Goal: Obtain resource: Download file/media

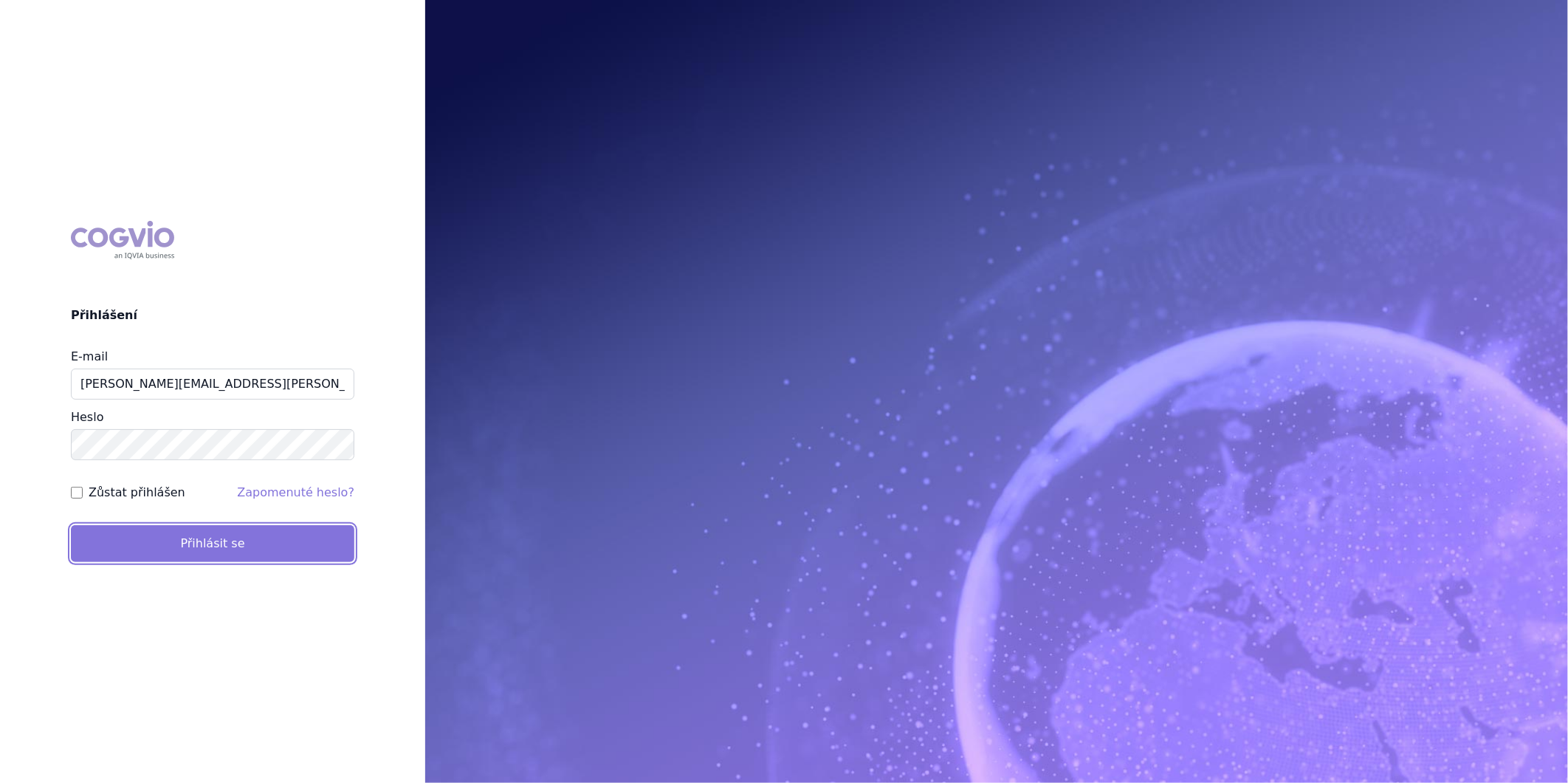
click at [209, 543] on button "Přihlásit se" at bounding box center [213, 544] width 284 height 37
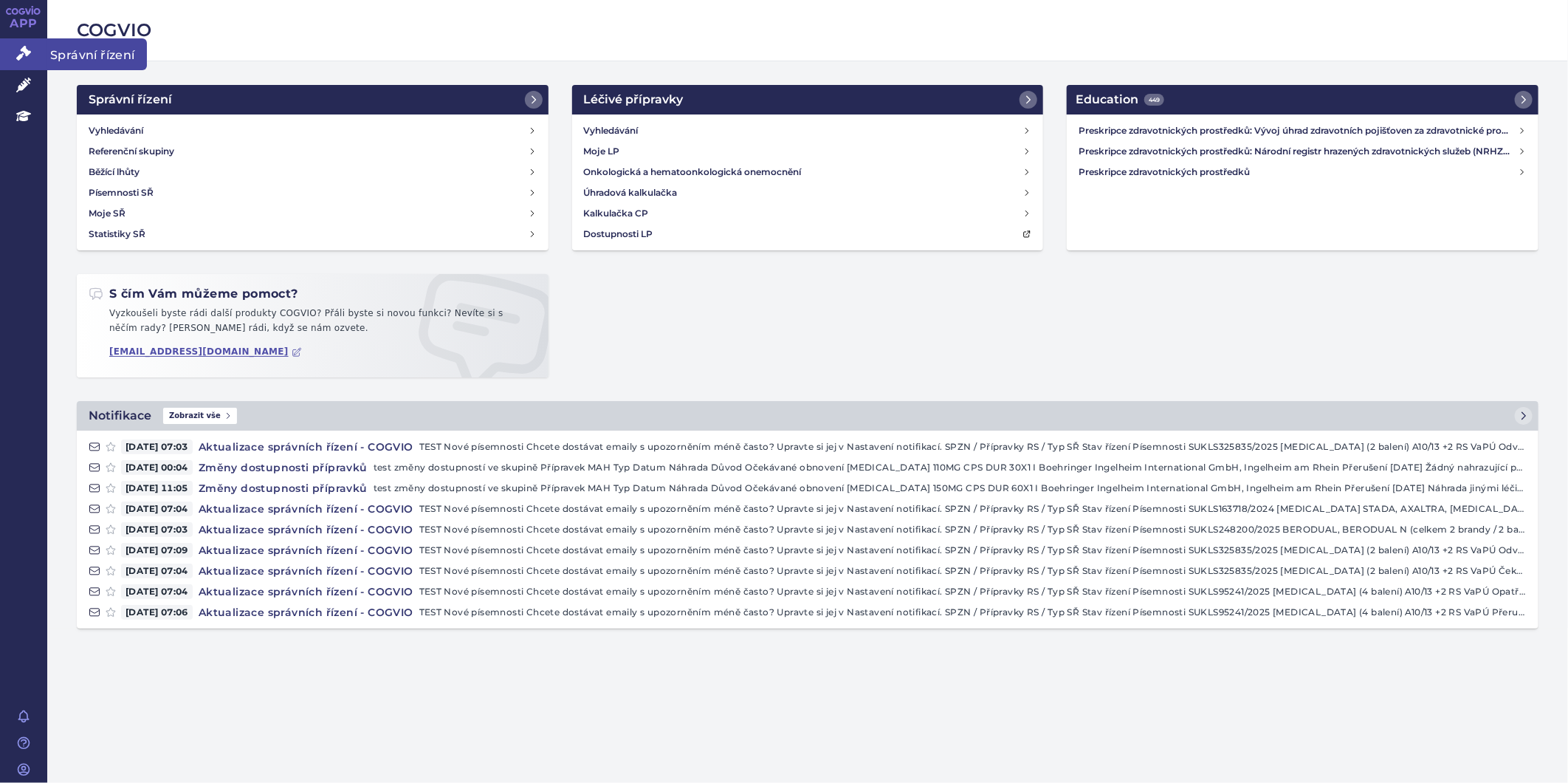
click at [13, 47] on link "Správní řízení" at bounding box center [24, 54] width 48 height 31
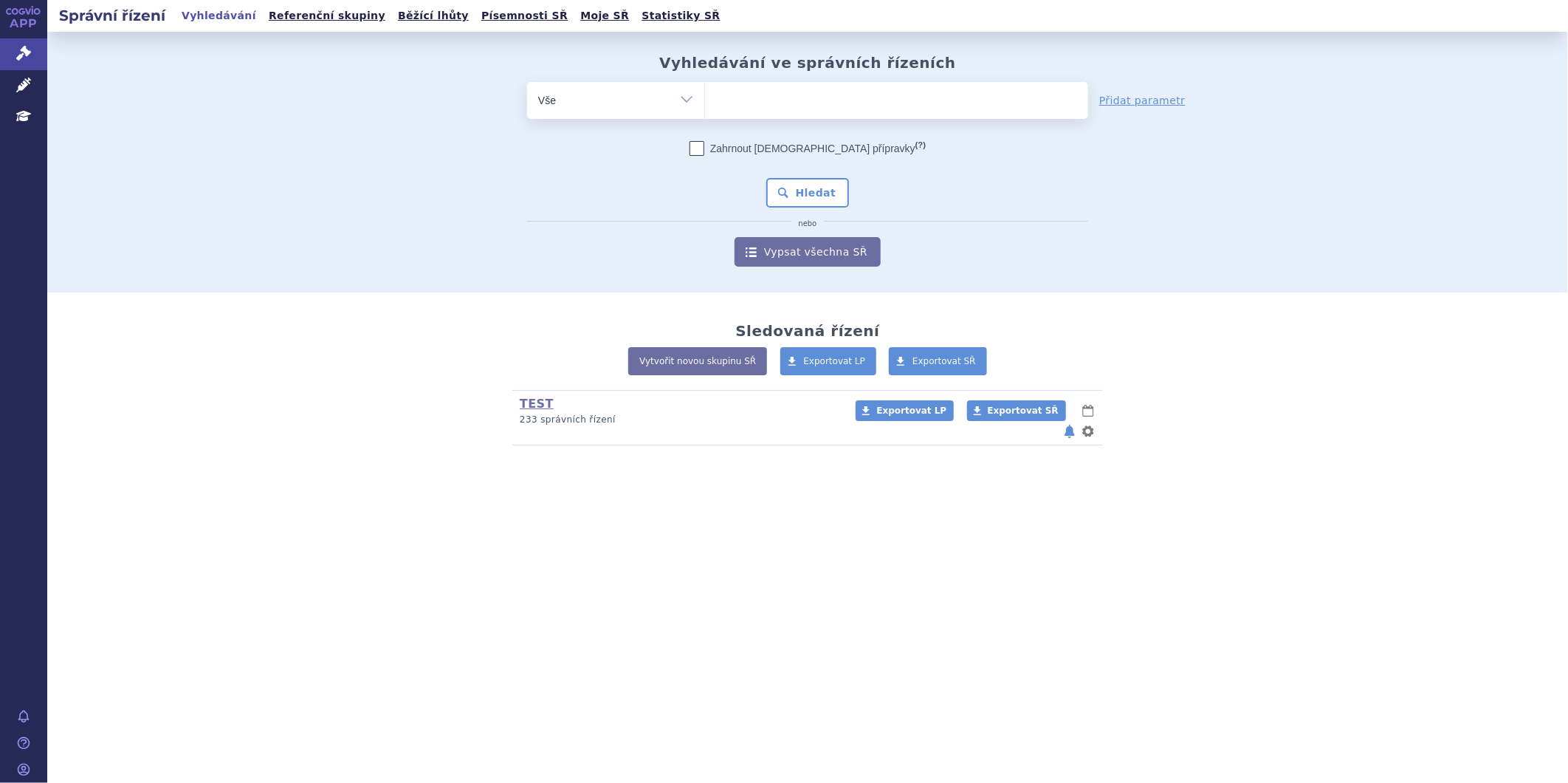
click at [780, 100] on ul at bounding box center [897, 97] width 383 height 31
click at [705, 100] on select at bounding box center [704, 99] width 1 height 37
type input "of"
type input "ofe"
type input "[MEDICAL_DATA]"
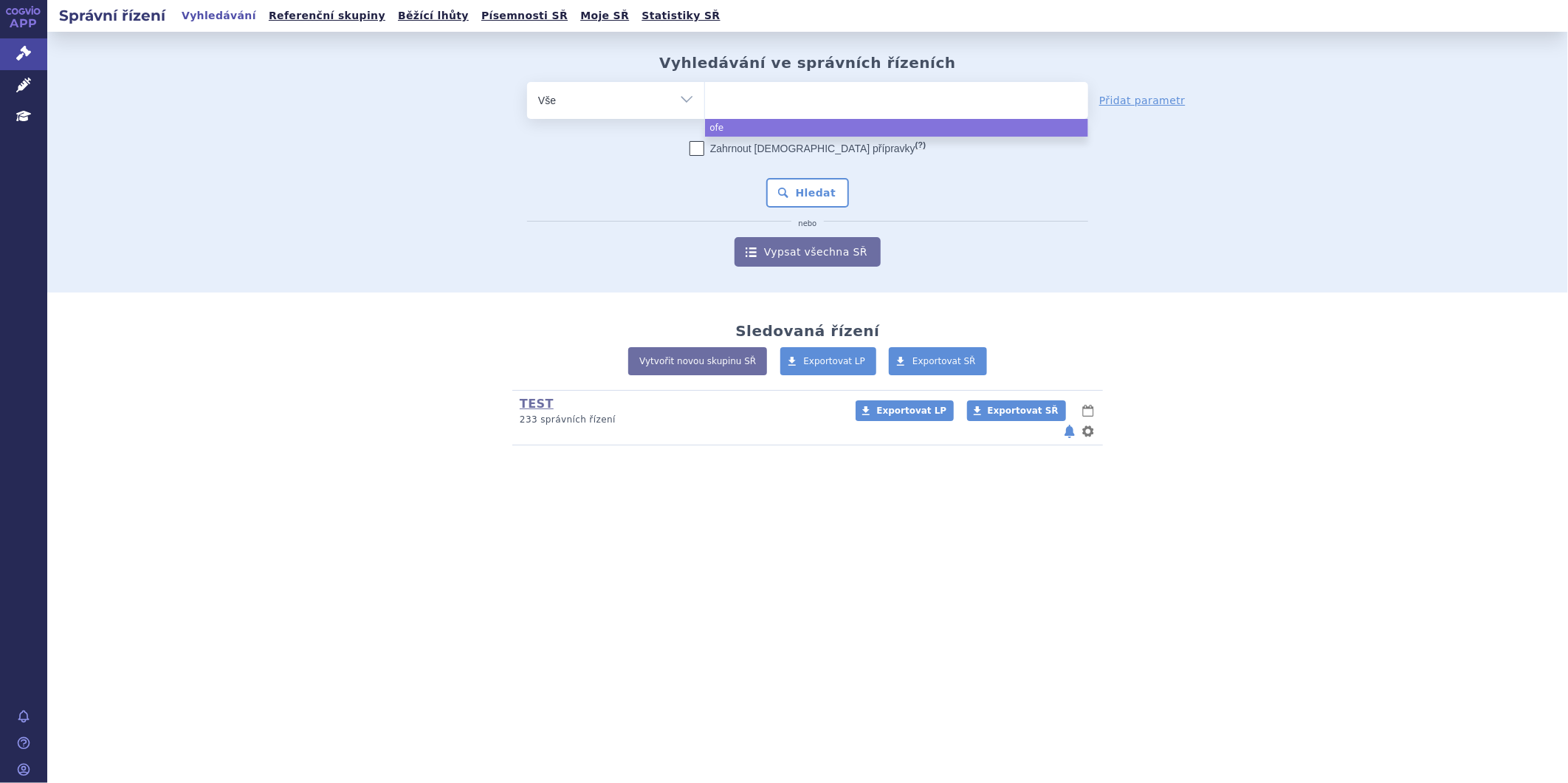
select select "[MEDICAL_DATA]"
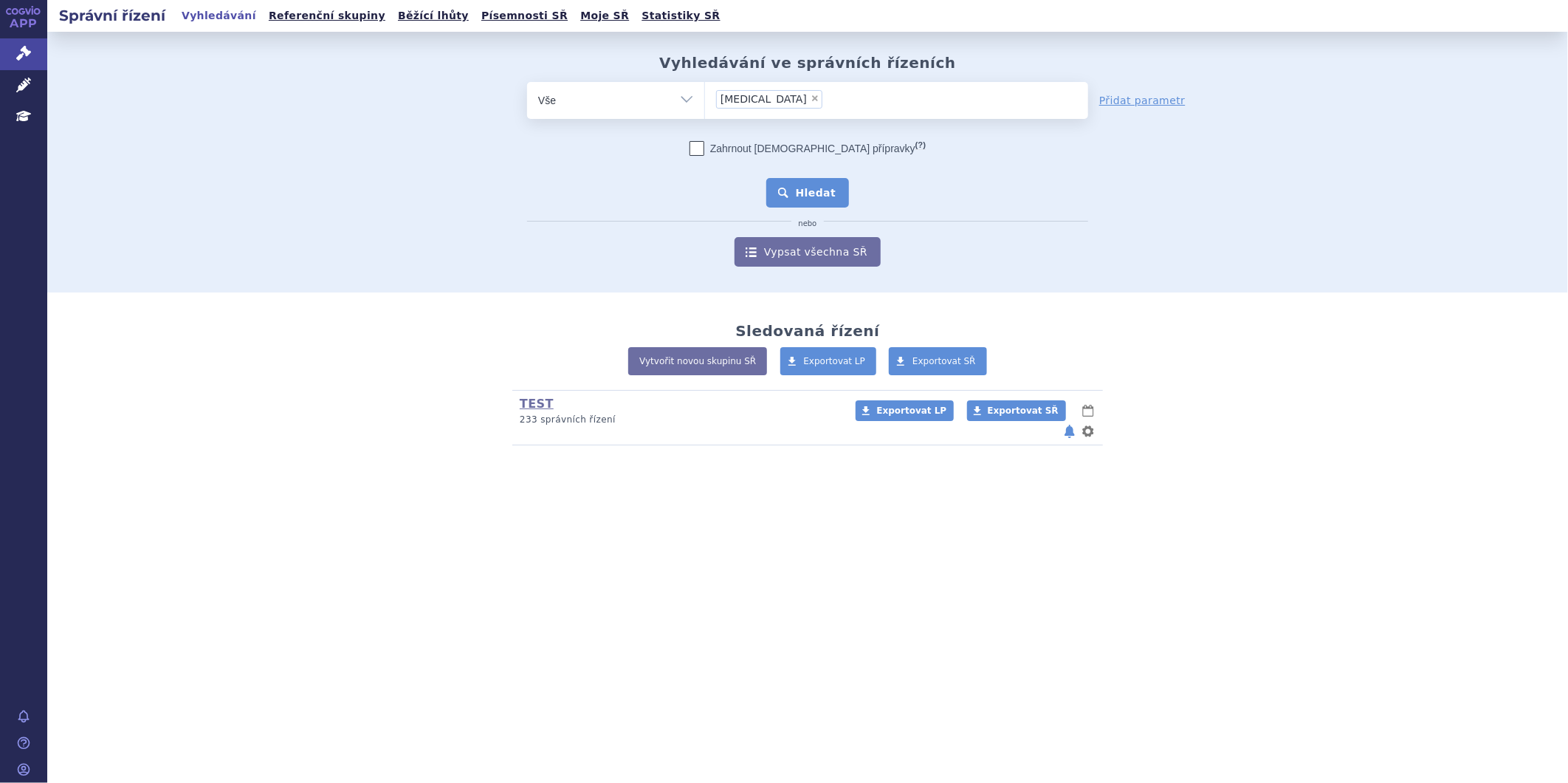
click at [827, 192] on button "Hledat" at bounding box center [808, 193] width 83 height 30
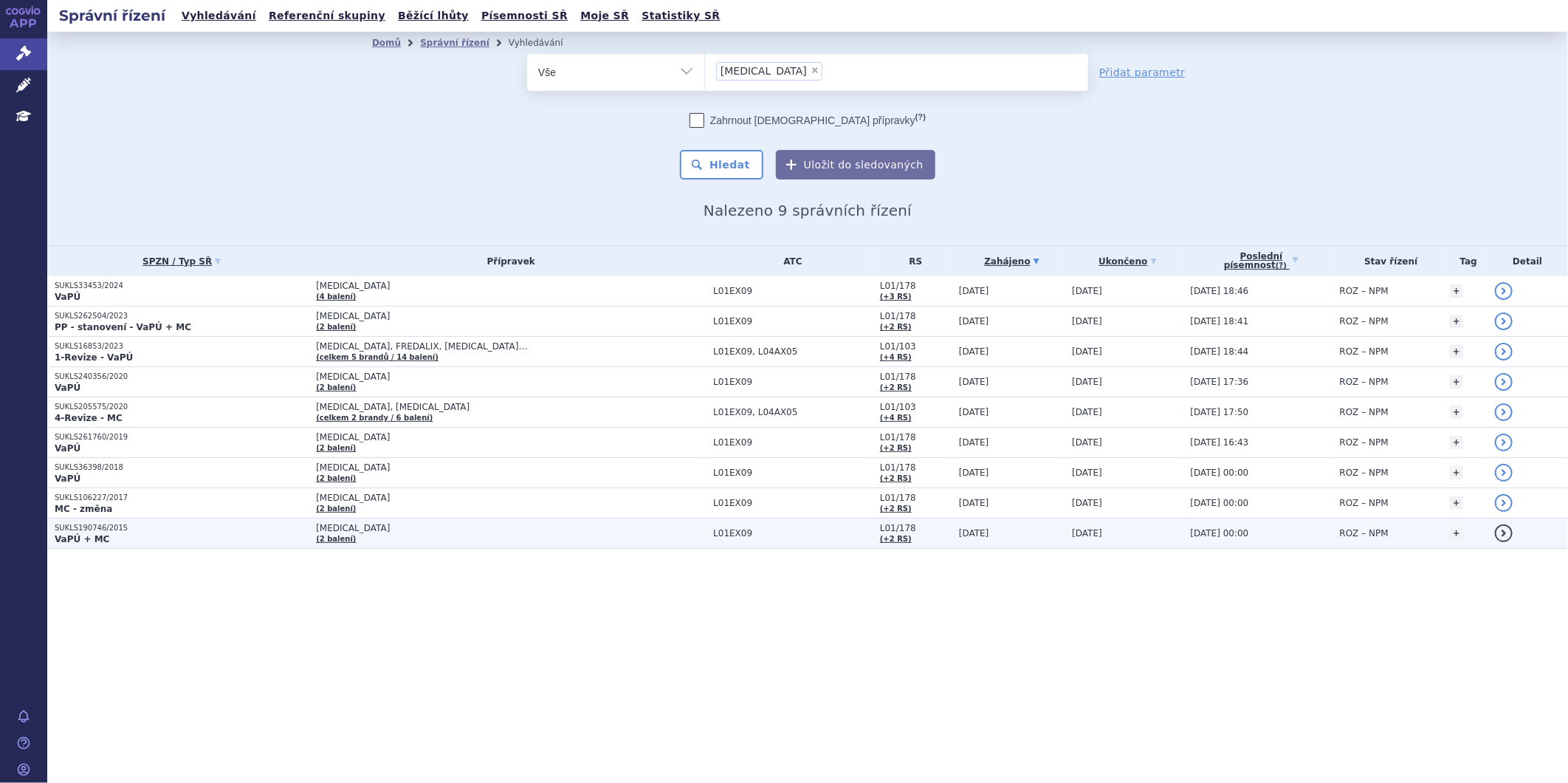
click at [255, 540] on p "VaPÚ + MC" at bounding box center [182, 540] width 254 height 12
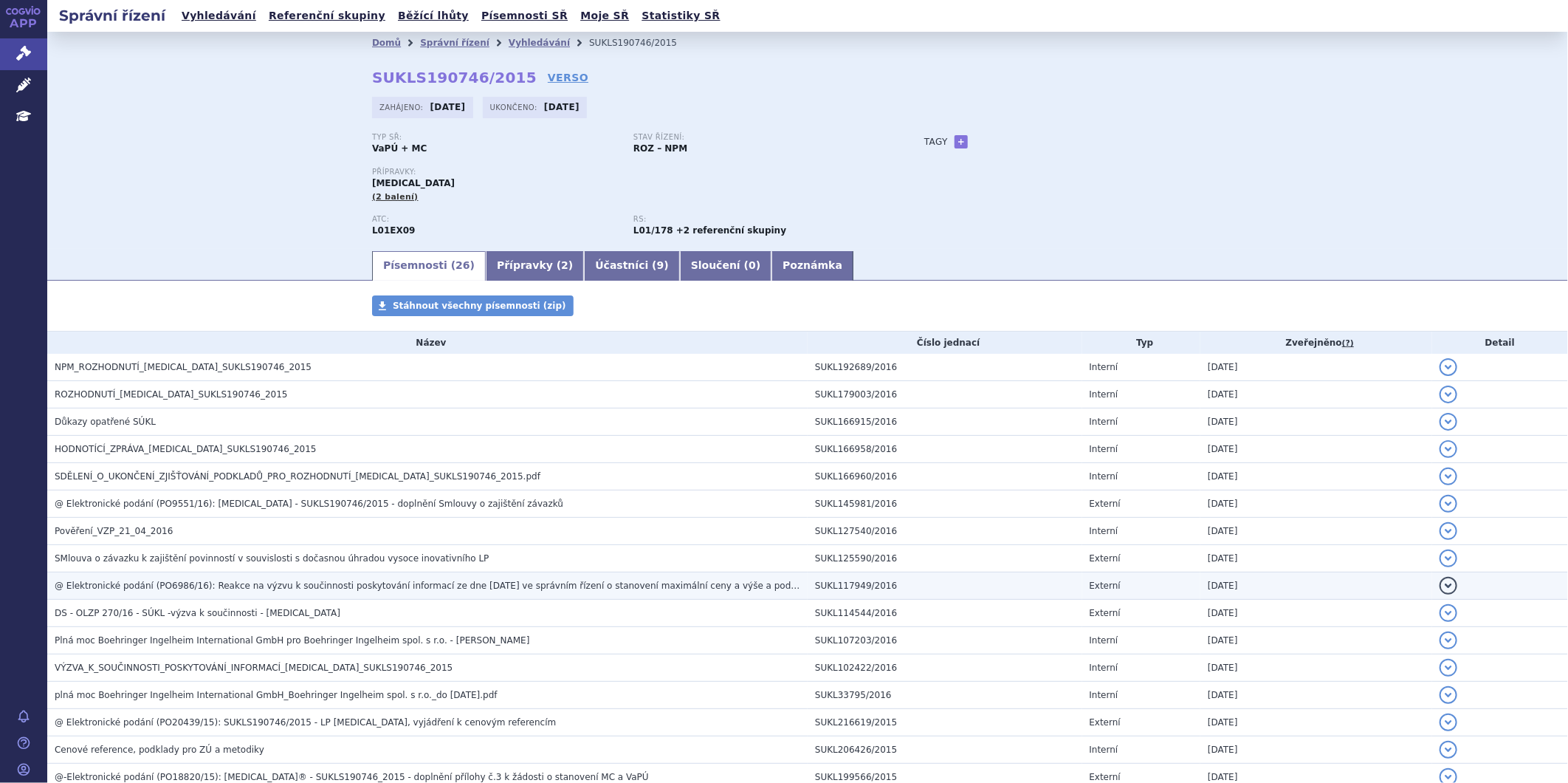
click at [238, 582] on span "@ Elektronické podání (PO6986/16): Reakce na výzvu k součinnosti poskytování in…" at bounding box center [628, 585] width 1146 height 10
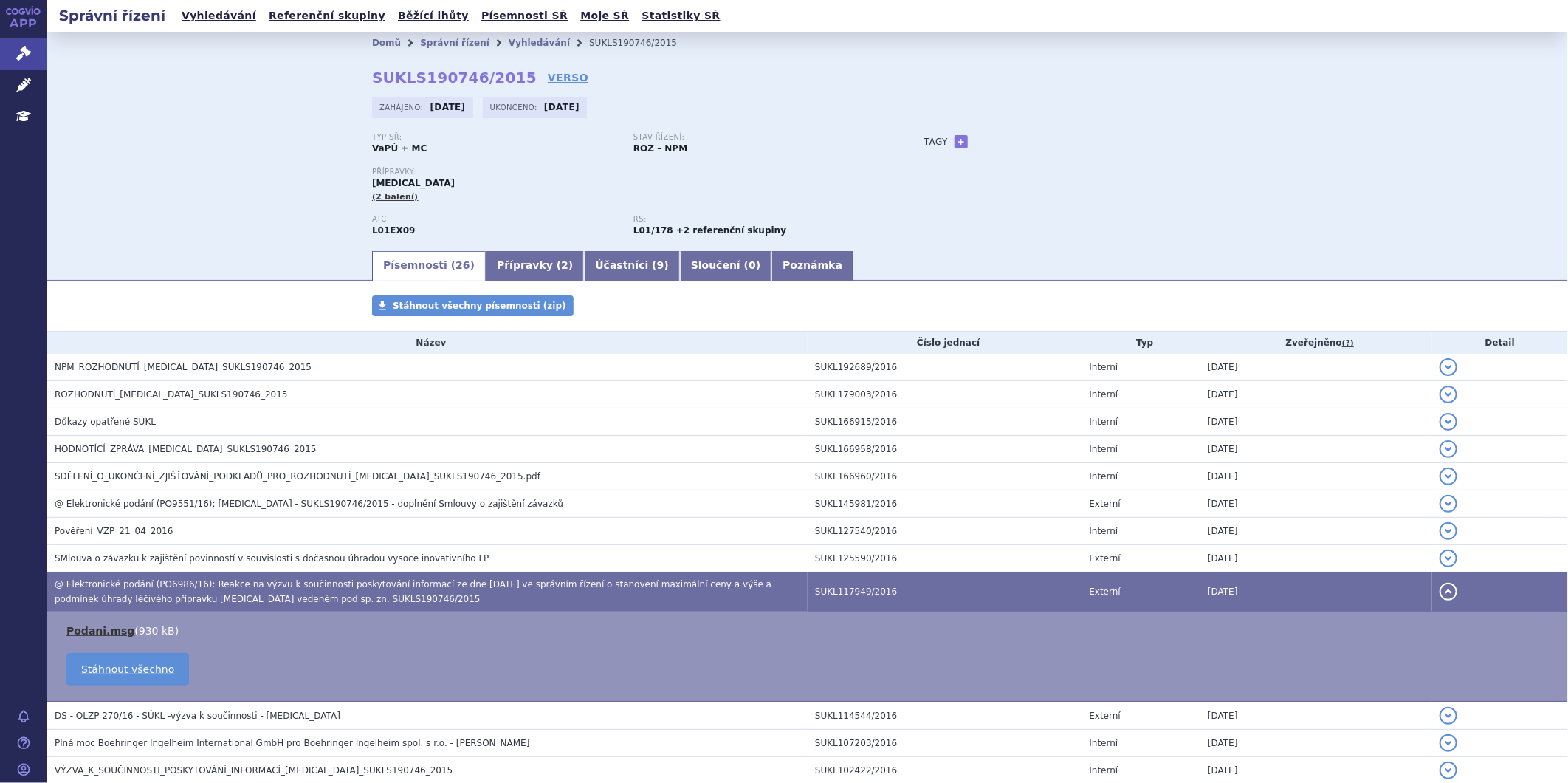
click at [100, 628] on link "Podani.msg" at bounding box center [100, 631] width 68 height 12
click at [1503, 49] on div "Domů Správní řízení Vyhledávání SUKLS190746/2015 SUKLS190746/2015 VERSO [GEOGRA…" at bounding box center [808, 140] width 1521 height 218
click at [382, 598] on h3 "@ Elektronické podání (PO6986/16): Reakce na výzvu k součinnosti poskytování in…" at bounding box center [431, 592] width 753 height 30
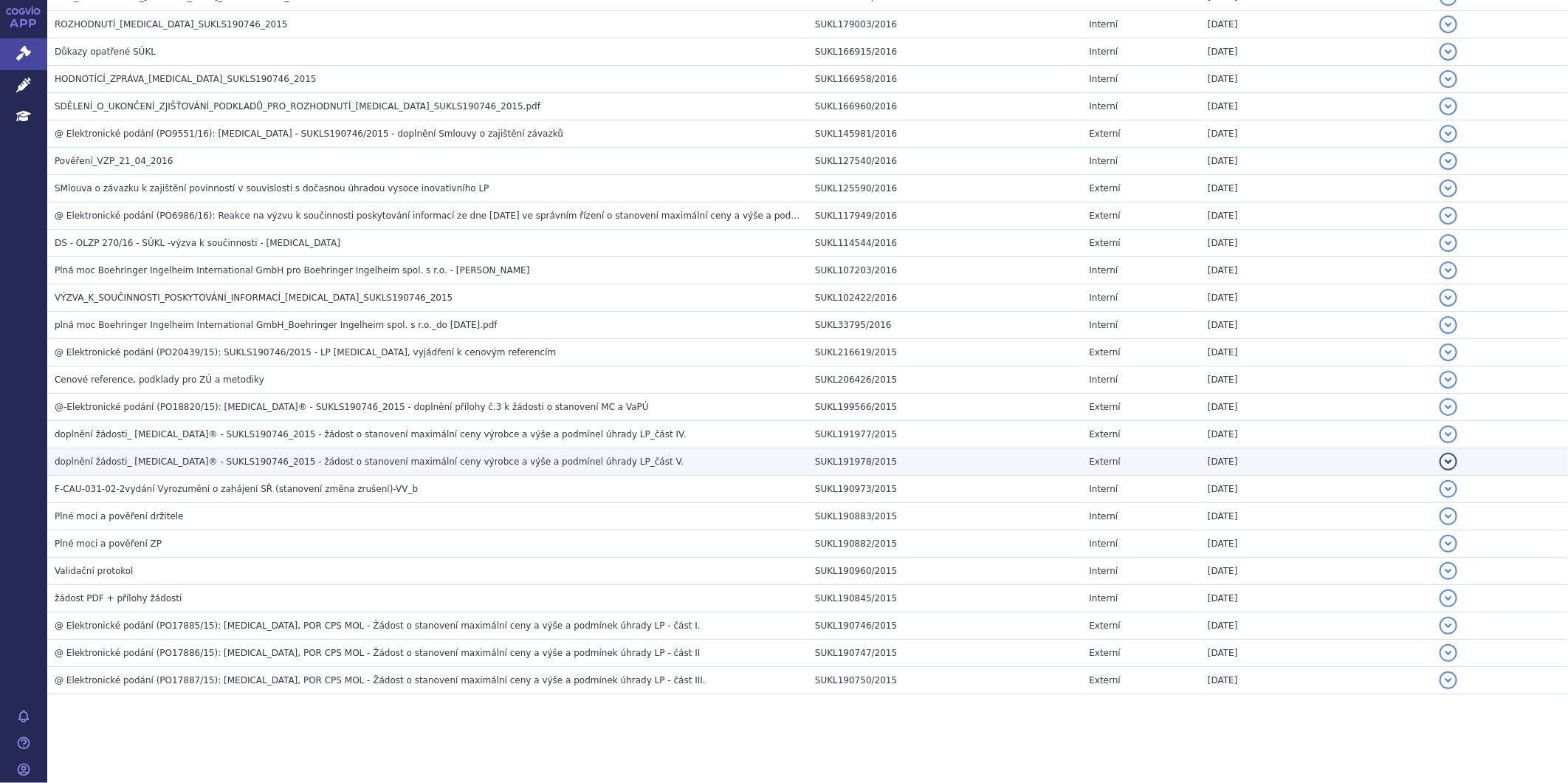
scroll to position [374, 0]
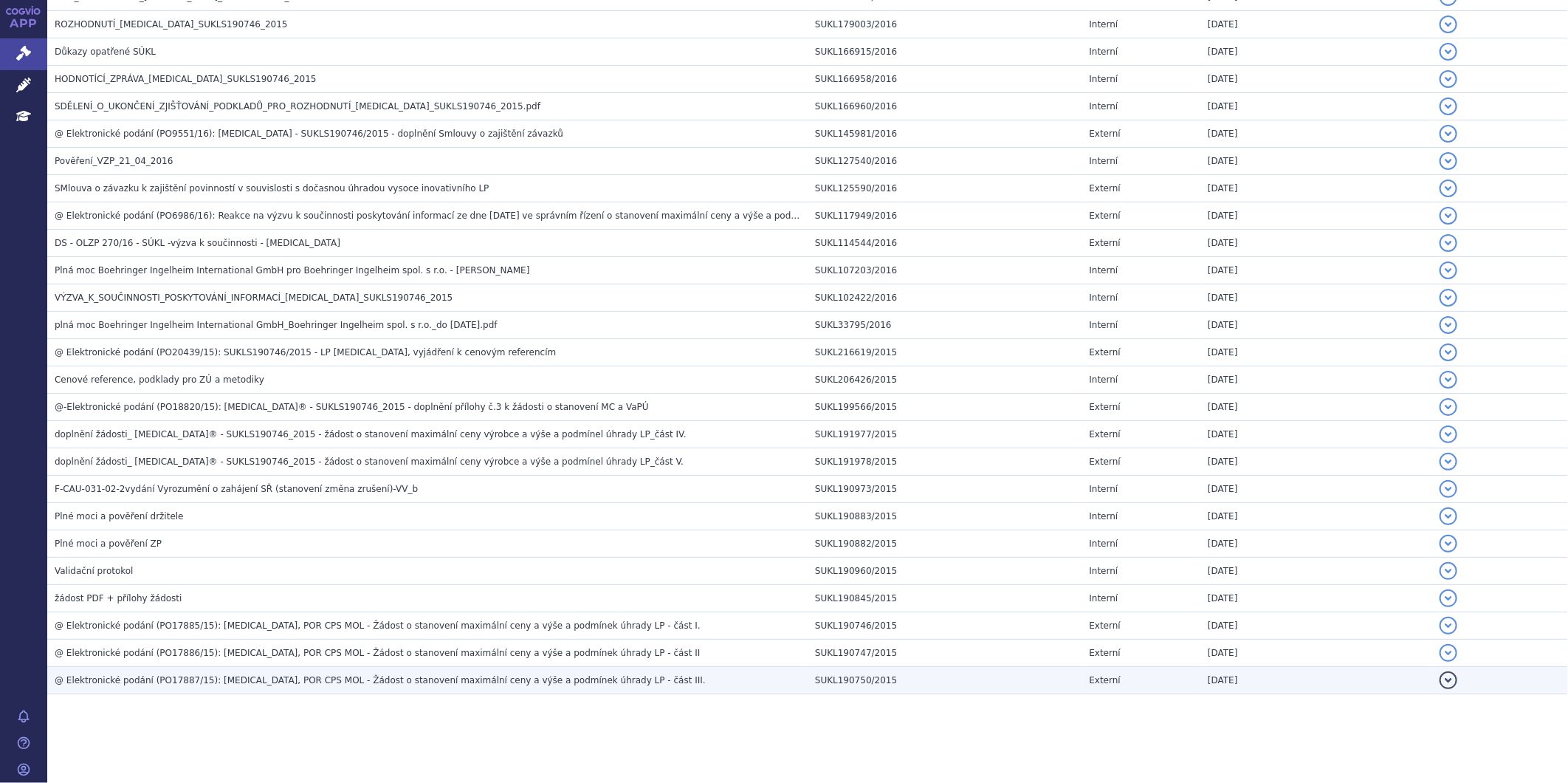
click at [286, 684] on span "@ Elektronické podání (PO17887/15): [MEDICAL_DATA], POR CPS MOL - Žádost o stan…" at bounding box center [380, 681] width 651 height 10
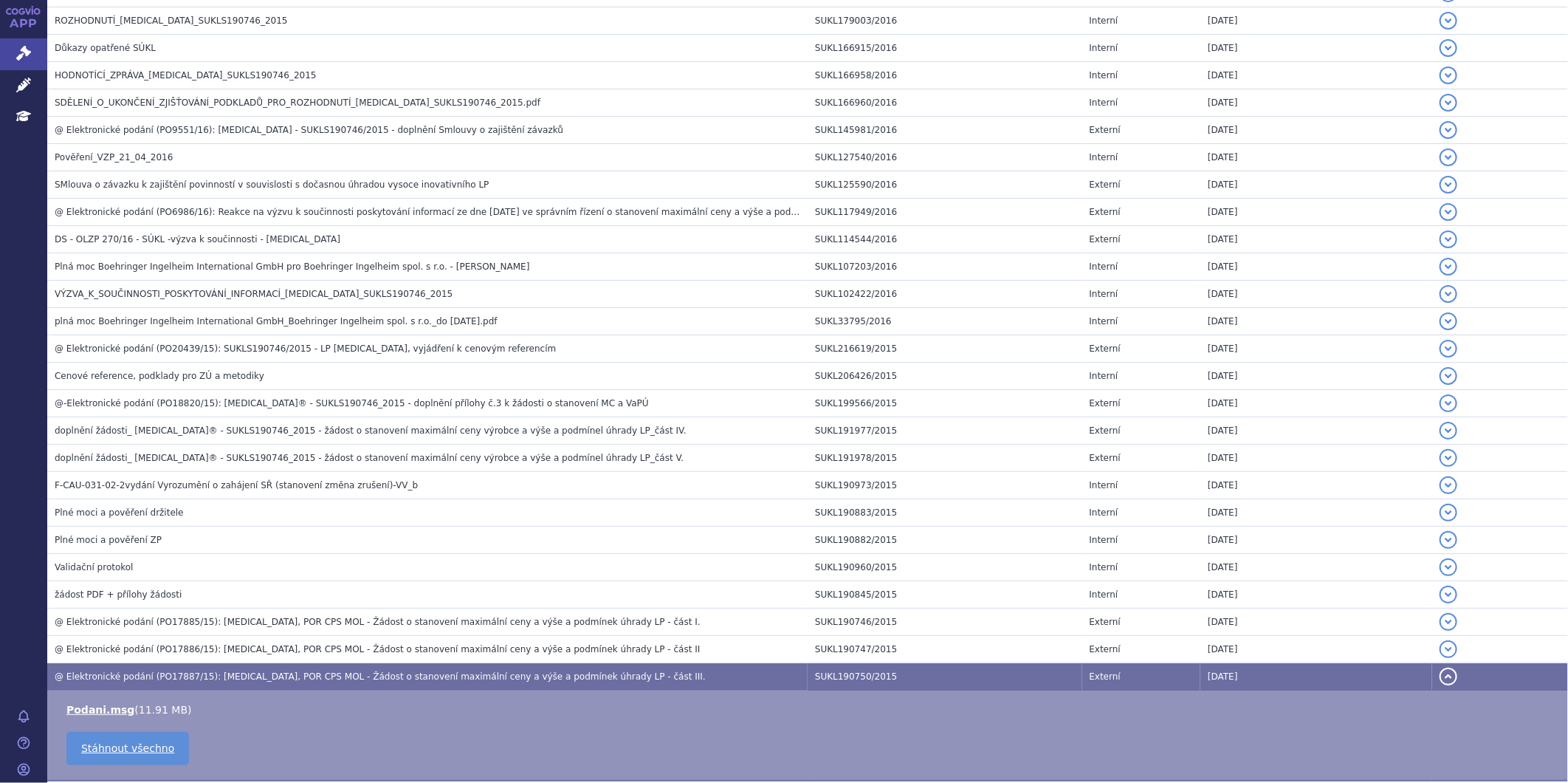
click at [286, 682] on span "@ Elektronické podání (PO17887/15): [MEDICAL_DATA], POR CPS MOL - Žádost o stan…" at bounding box center [380, 677] width 651 height 10
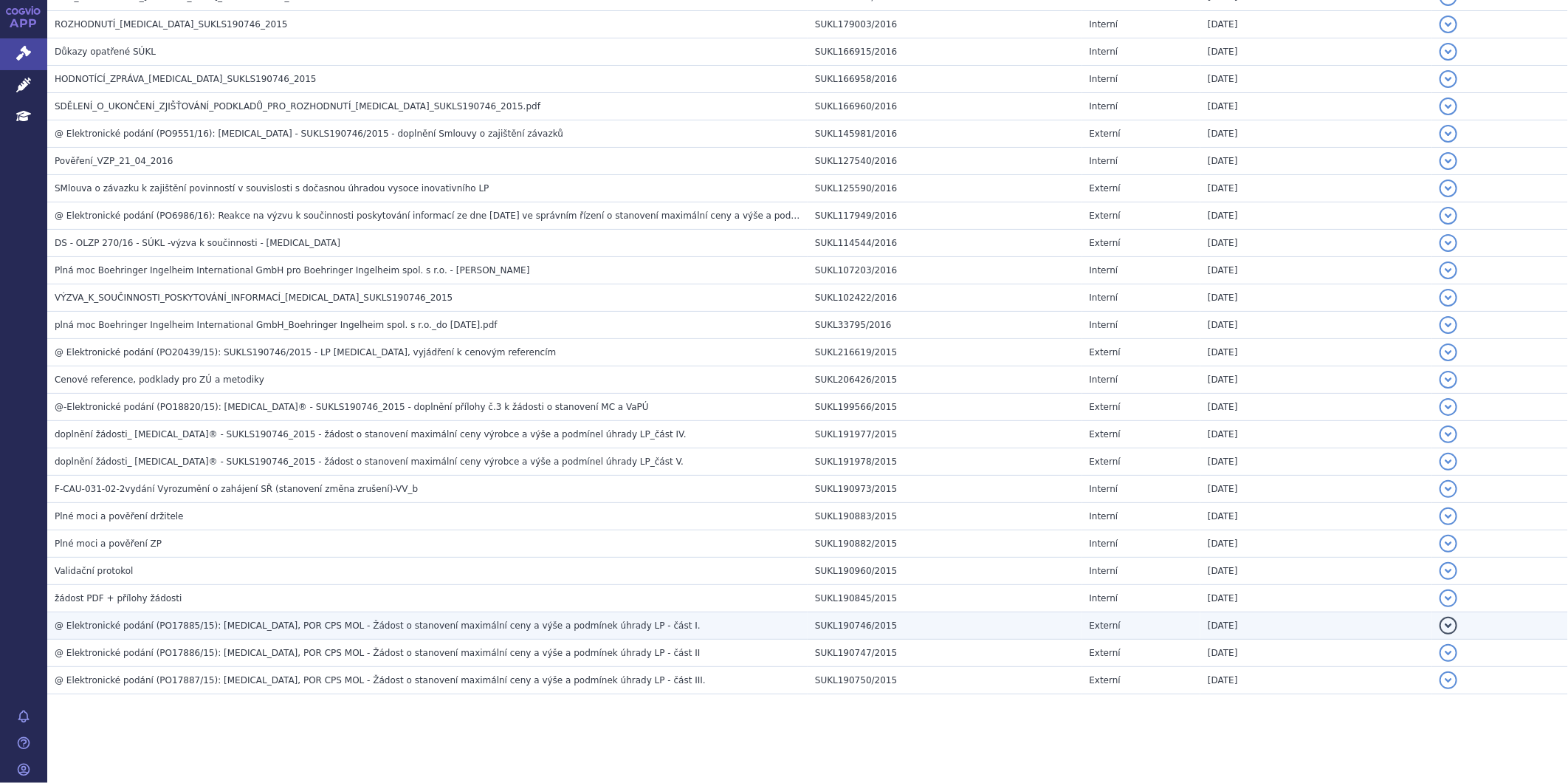
click at [315, 621] on span "@ Elektronické podání (PO17885/15): [MEDICAL_DATA], POR CPS MOL - Žádost o stan…" at bounding box center [377, 626] width 646 height 10
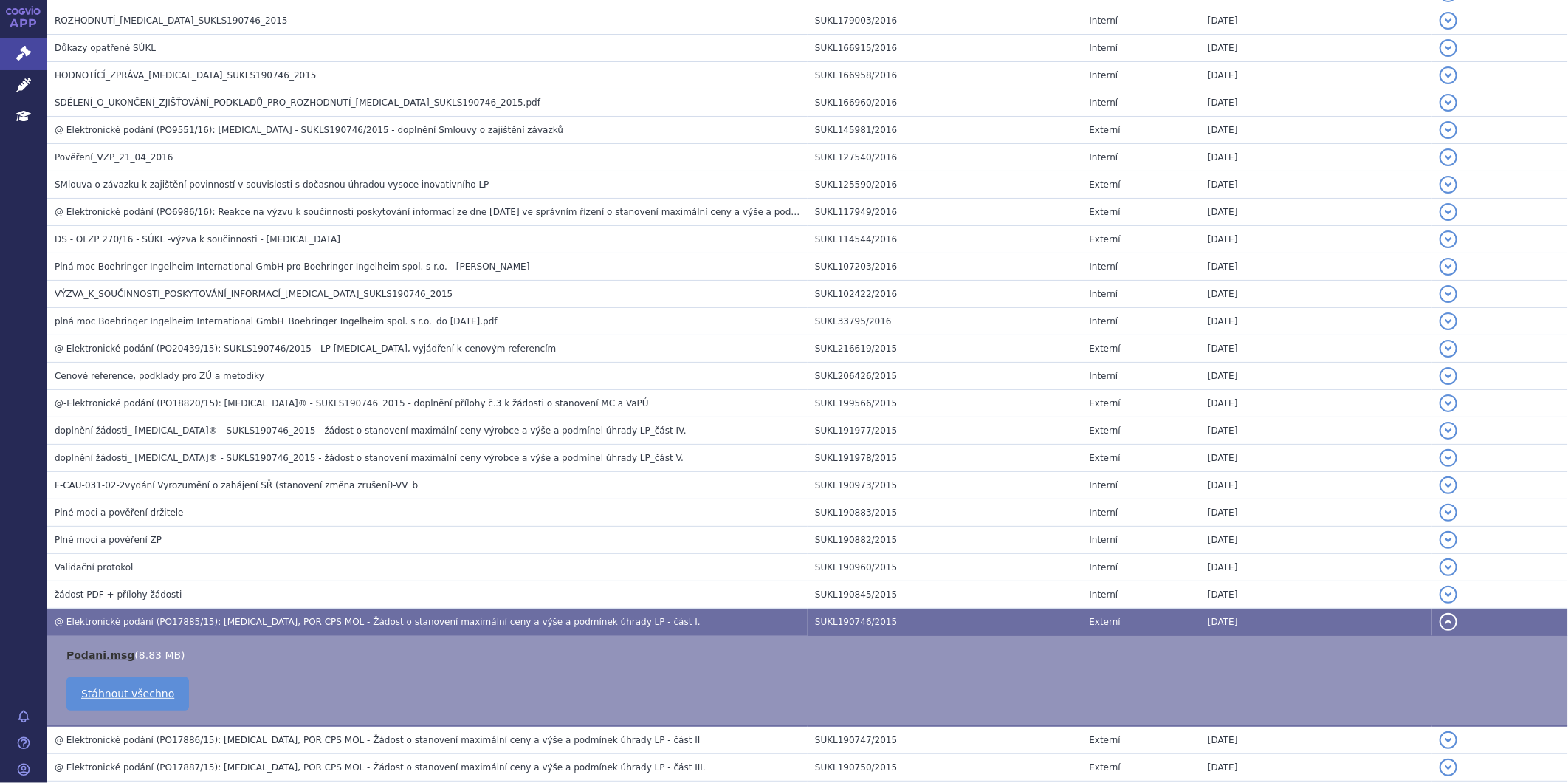
click at [92, 654] on link "Podani.msg" at bounding box center [100, 656] width 68 height 12
click at [313, 627] on span "@ Elektronické podání (PO17885/15): [MEDICAL_DATA], POR CPS MOL - Žádost o stan…" at bounding box center [377, 622] width 646 height 10
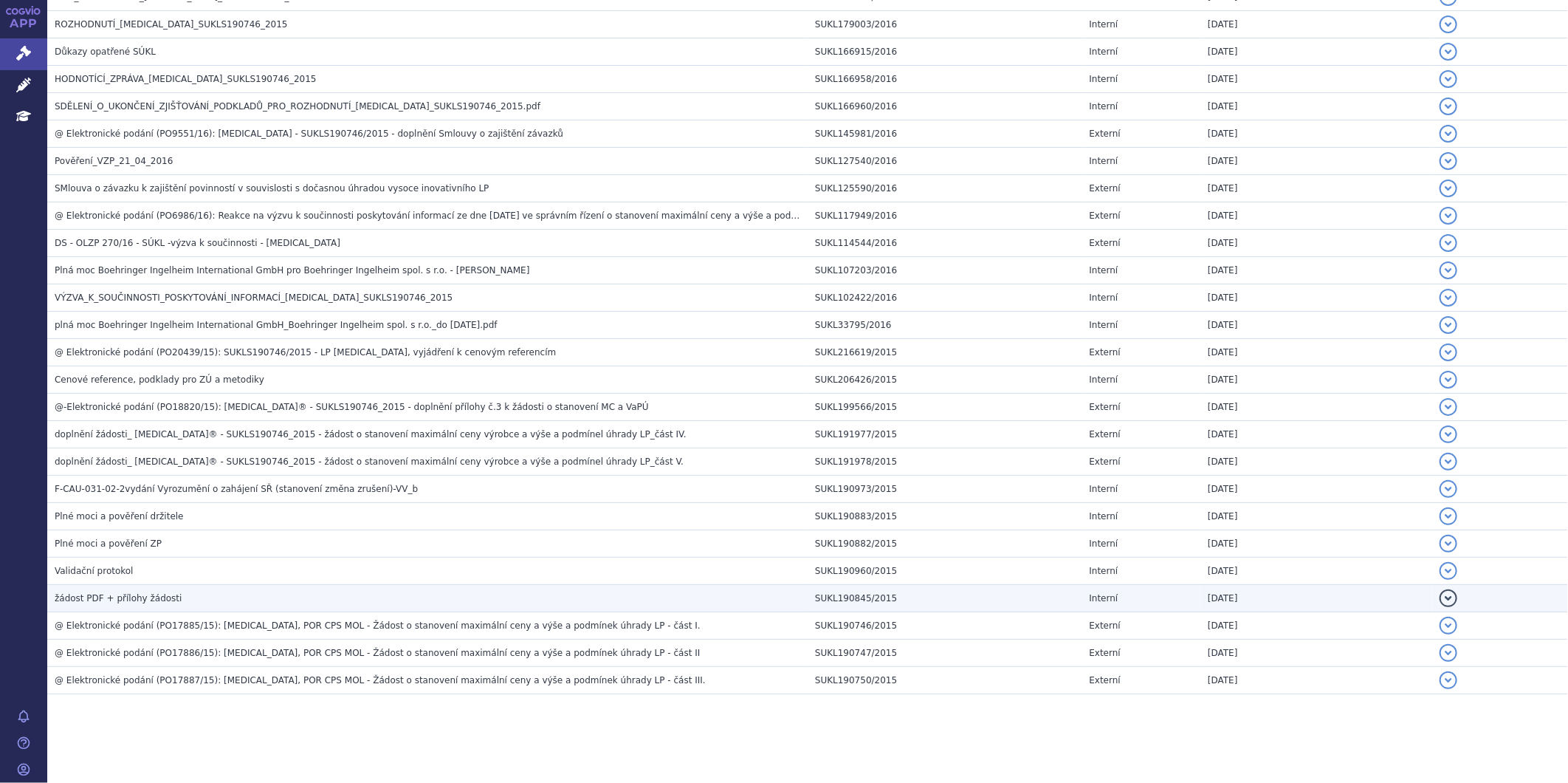
click at [172, 603] on h3 "žádost PDF + přílohy žádosti" at bounding box center [431, 598] width 753 height 15
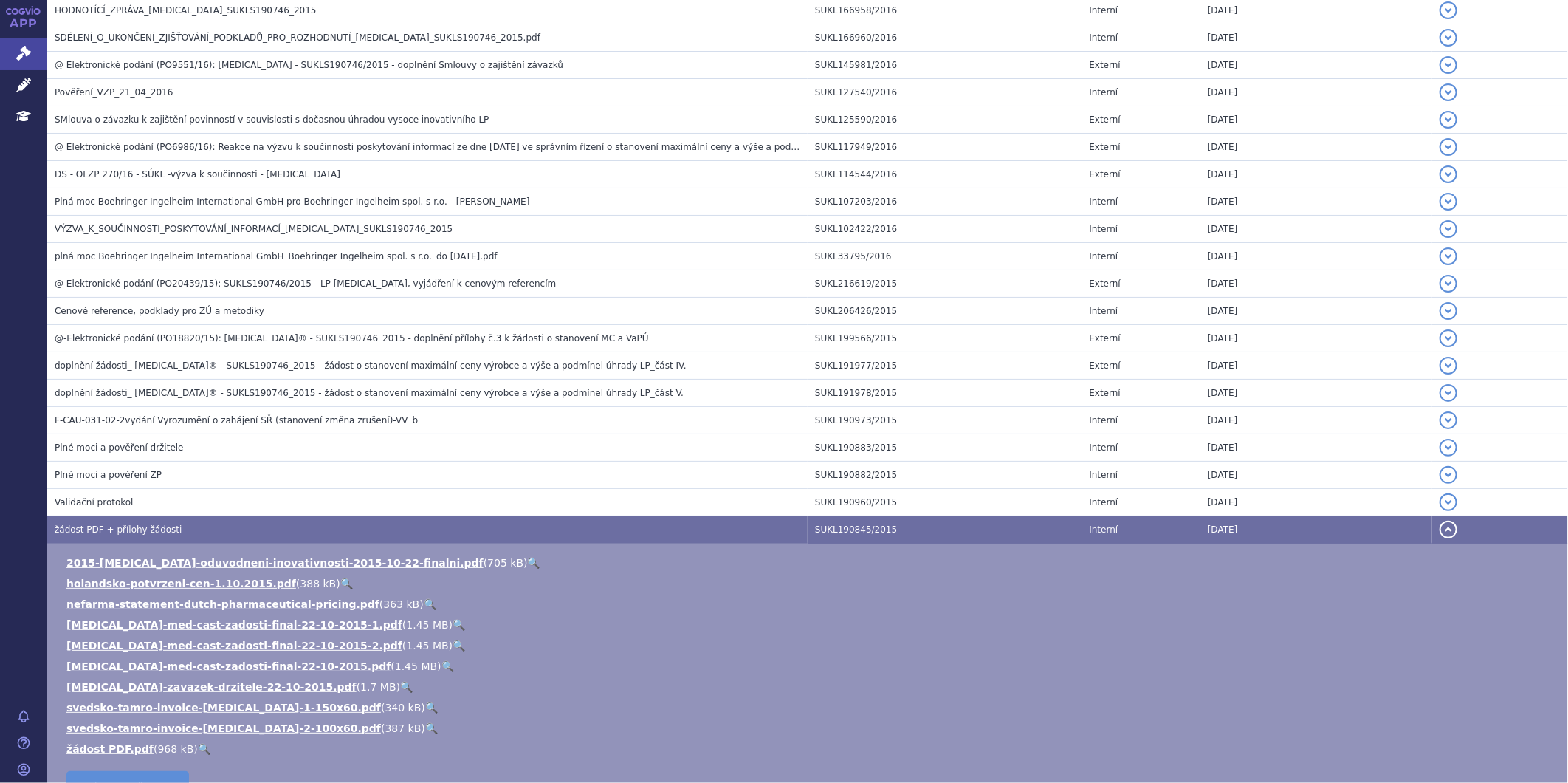
scroll to position [538, 0]
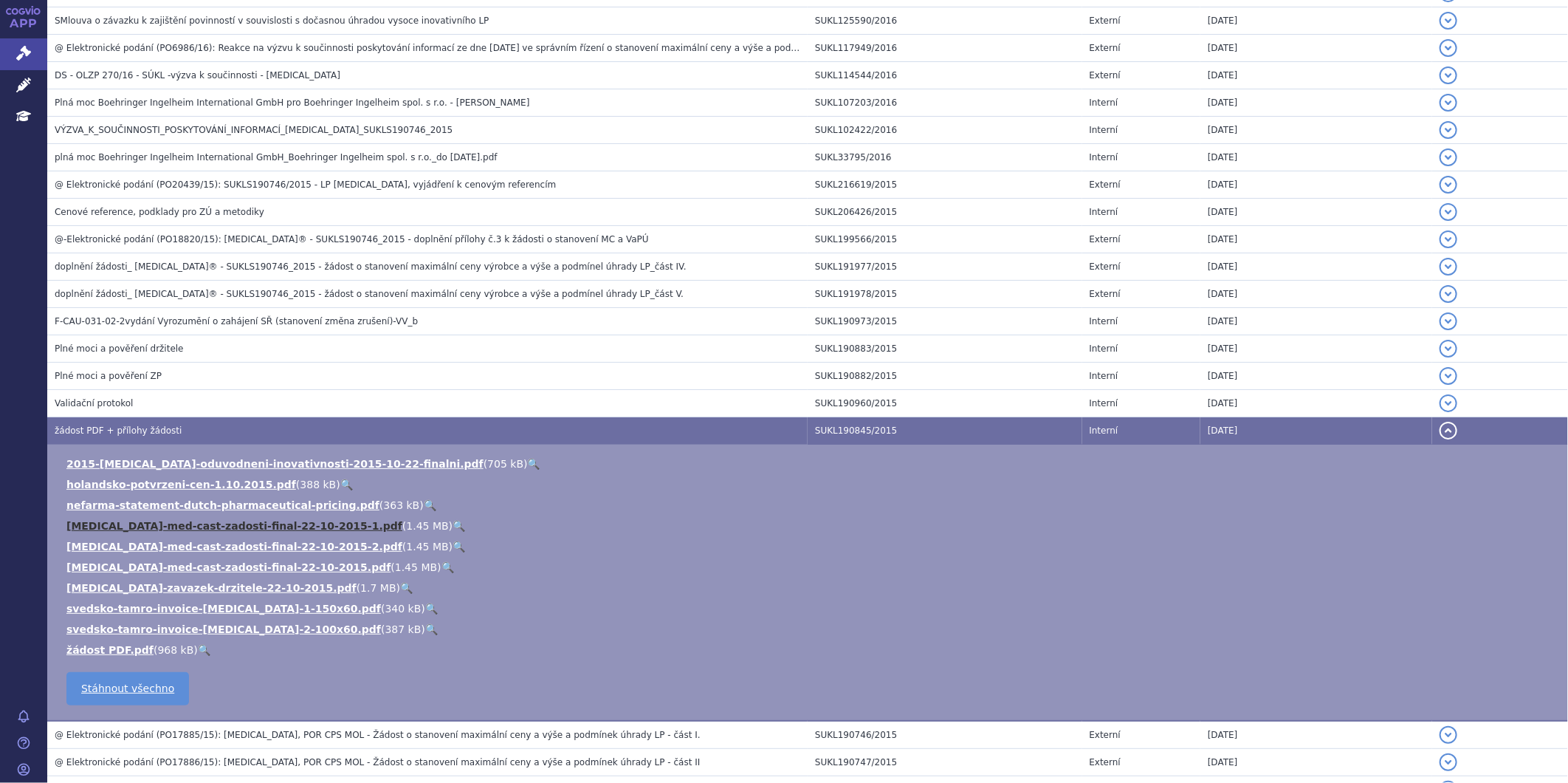
click at [195, 523] on link "[MEDICAL_DATA]-med-cast-zadosti-final-22-10-2015-1.pdf" at bounding box center [234, 526] width 336 height 12
click at [632, 428] on h3 "žádost PDF + přílohy žádosti" at bounding box center [431, 430] width 753 height 15
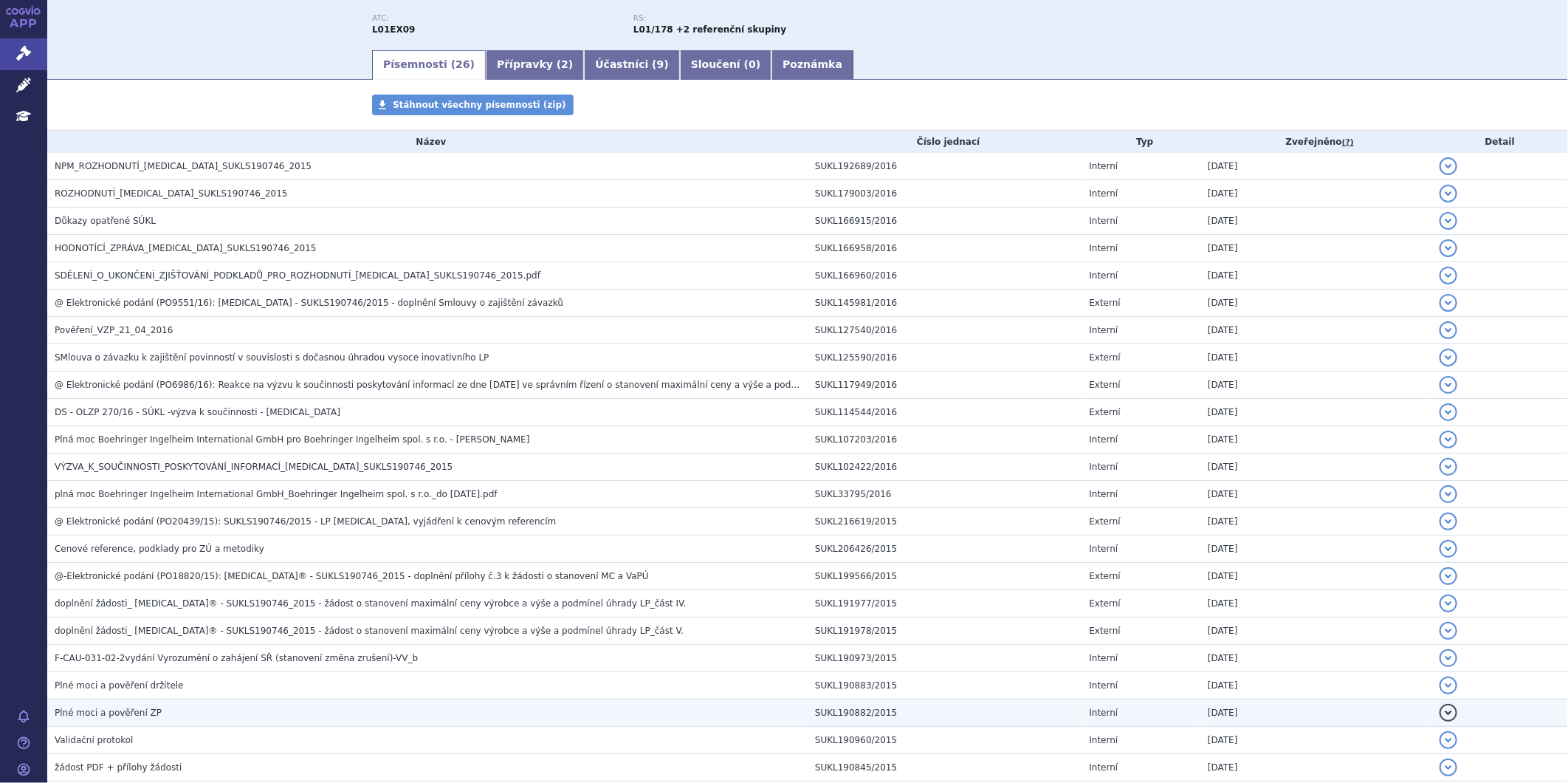
scroll to position [128, 0]
